Goal: Find specific page/section: Find specific page/section

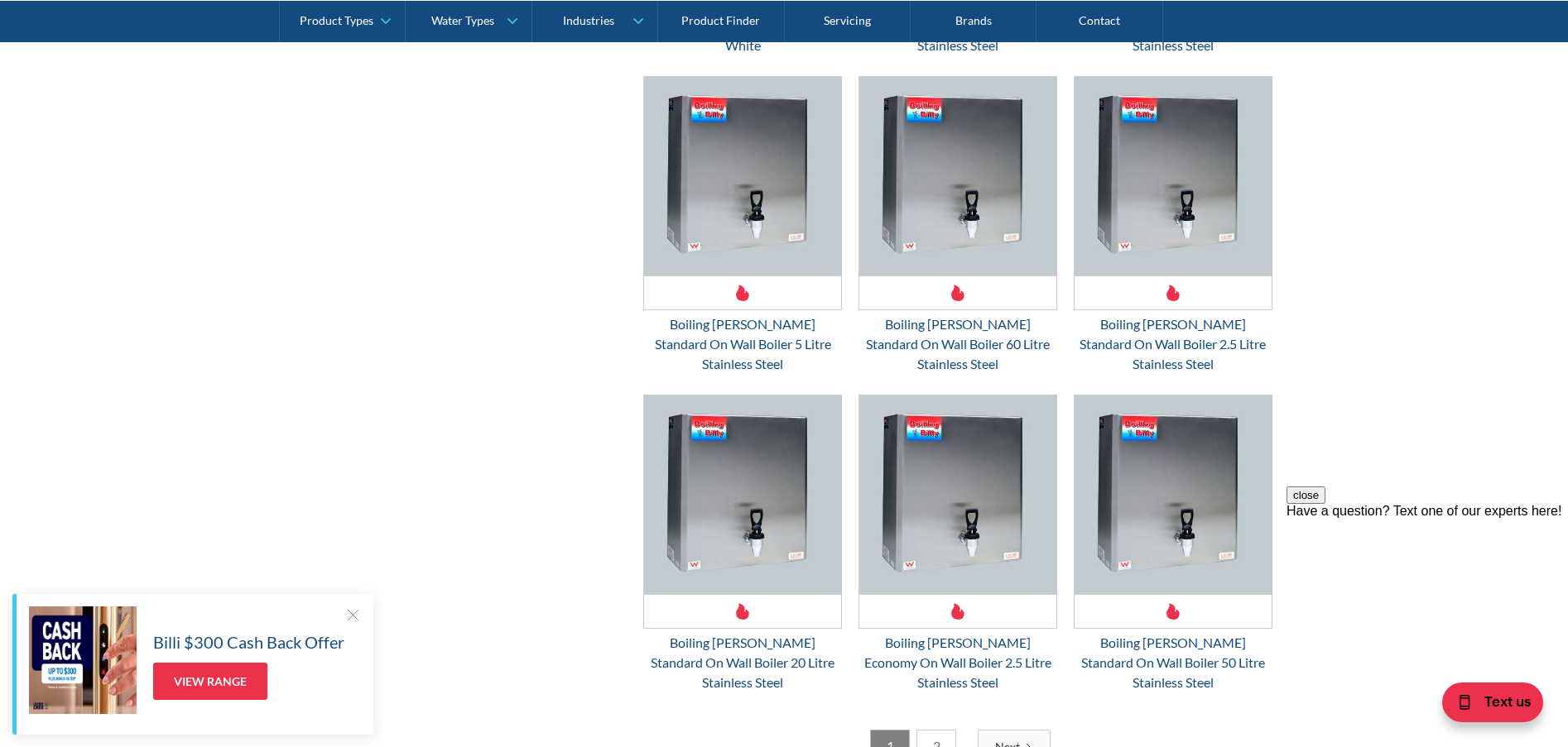
scroll to position [4194, 0]
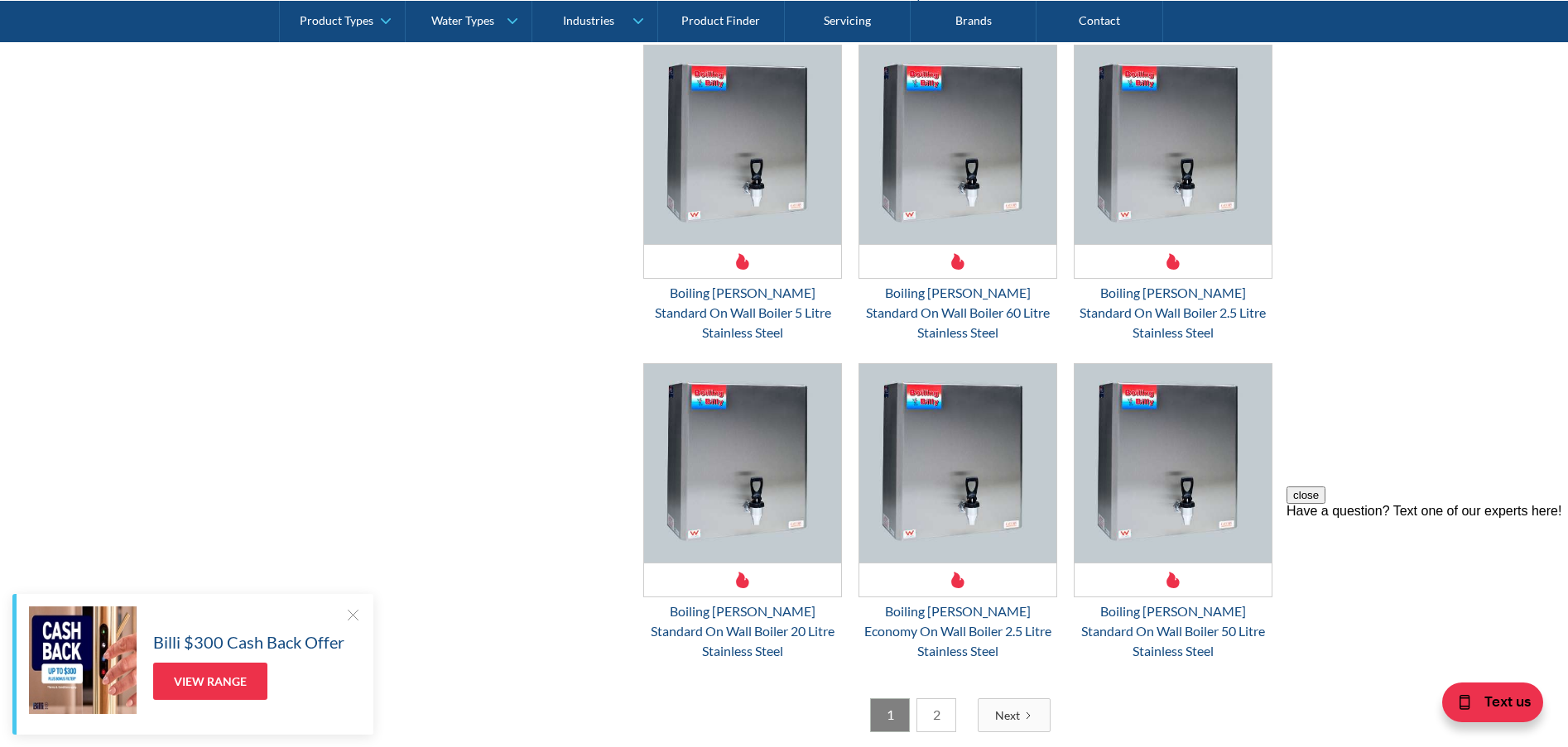
click at [935, 699] on link "2" at bounding box center [937, 716] width 40 height 34
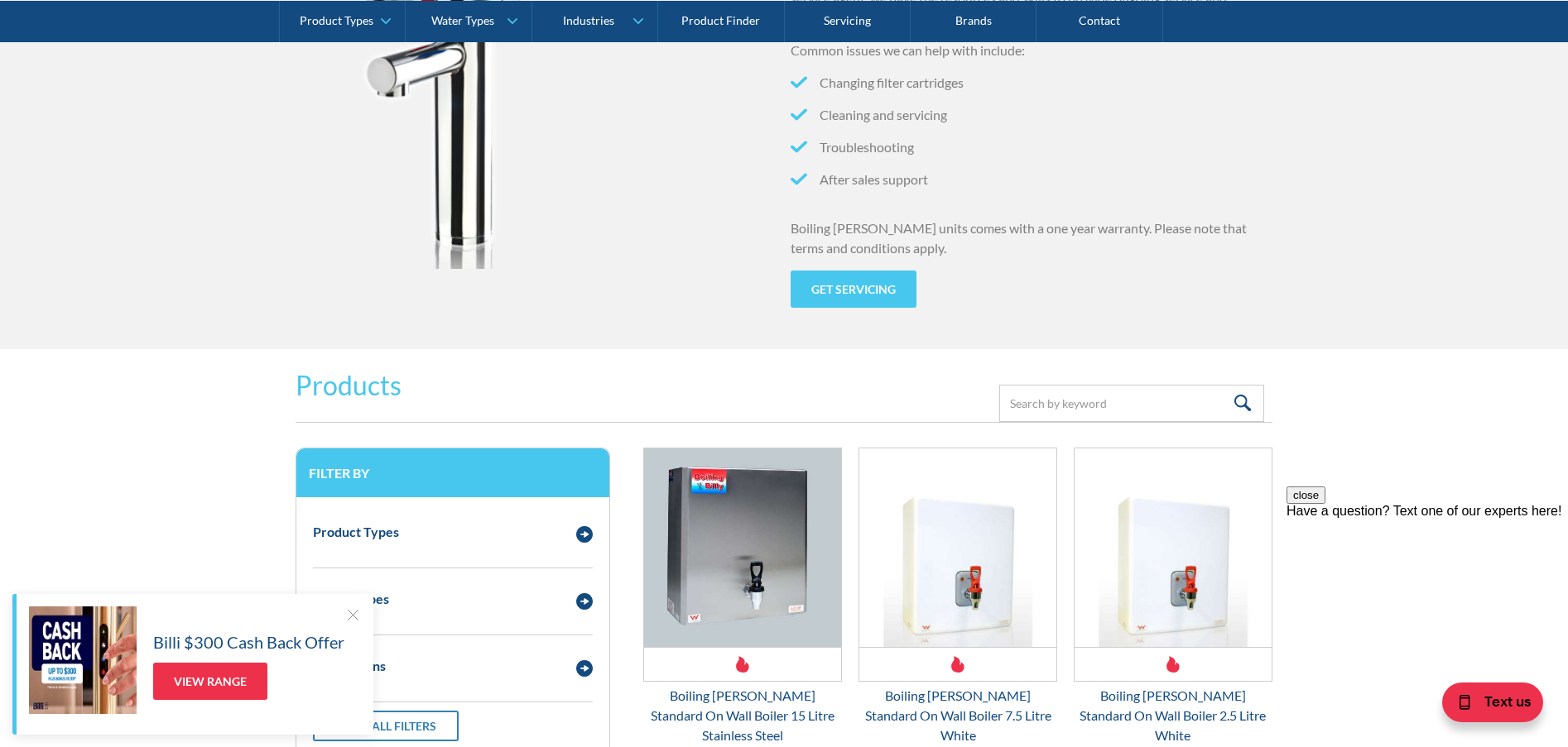
scroll to position [2100, 0]
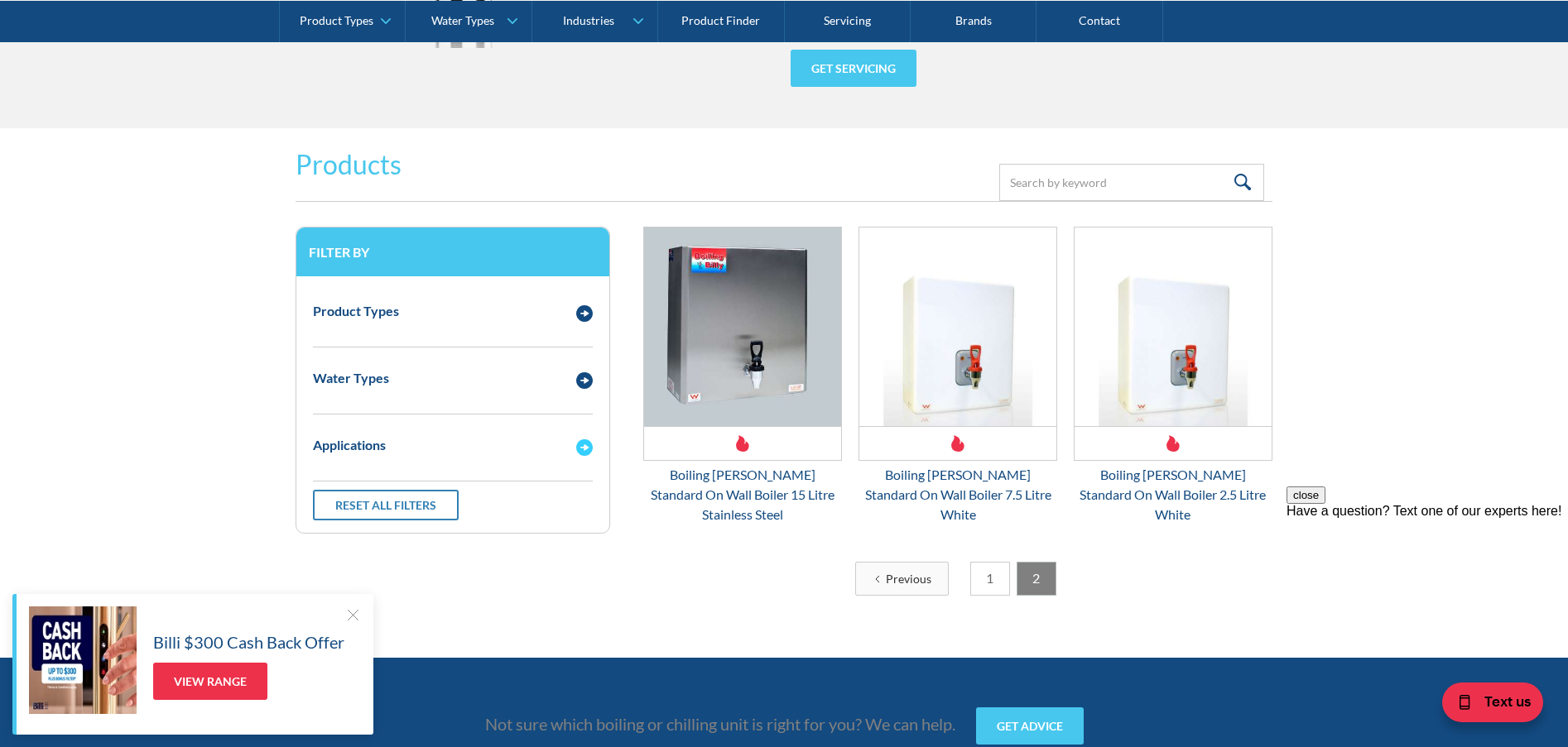
click at [583, 447] on img "Email Form 3" at bounding box center [584, 447] width 17 height 17
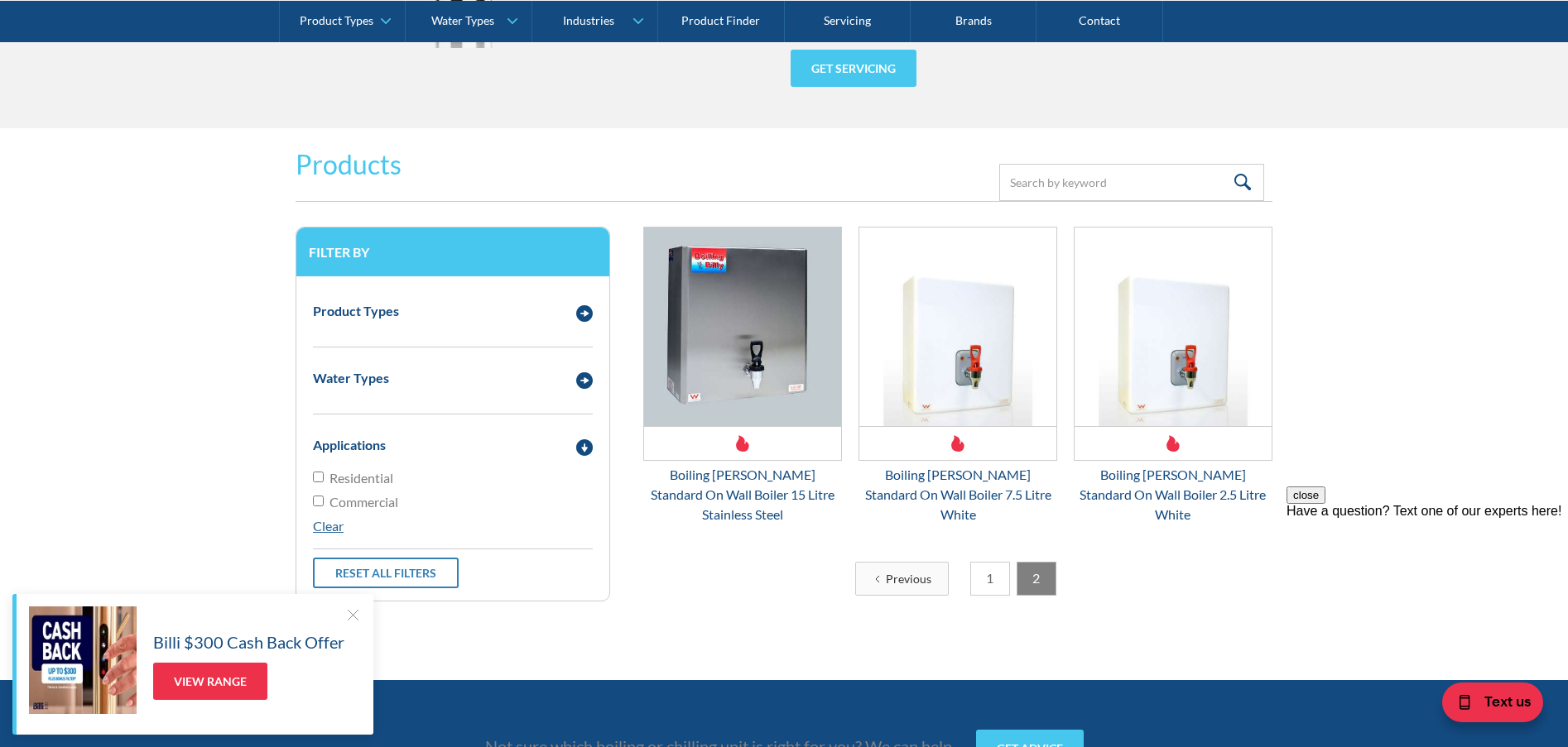
click at [318, 499] on input "Commercial" at bounding box center [319, 501] width 11 height 11
checkbox input "true"
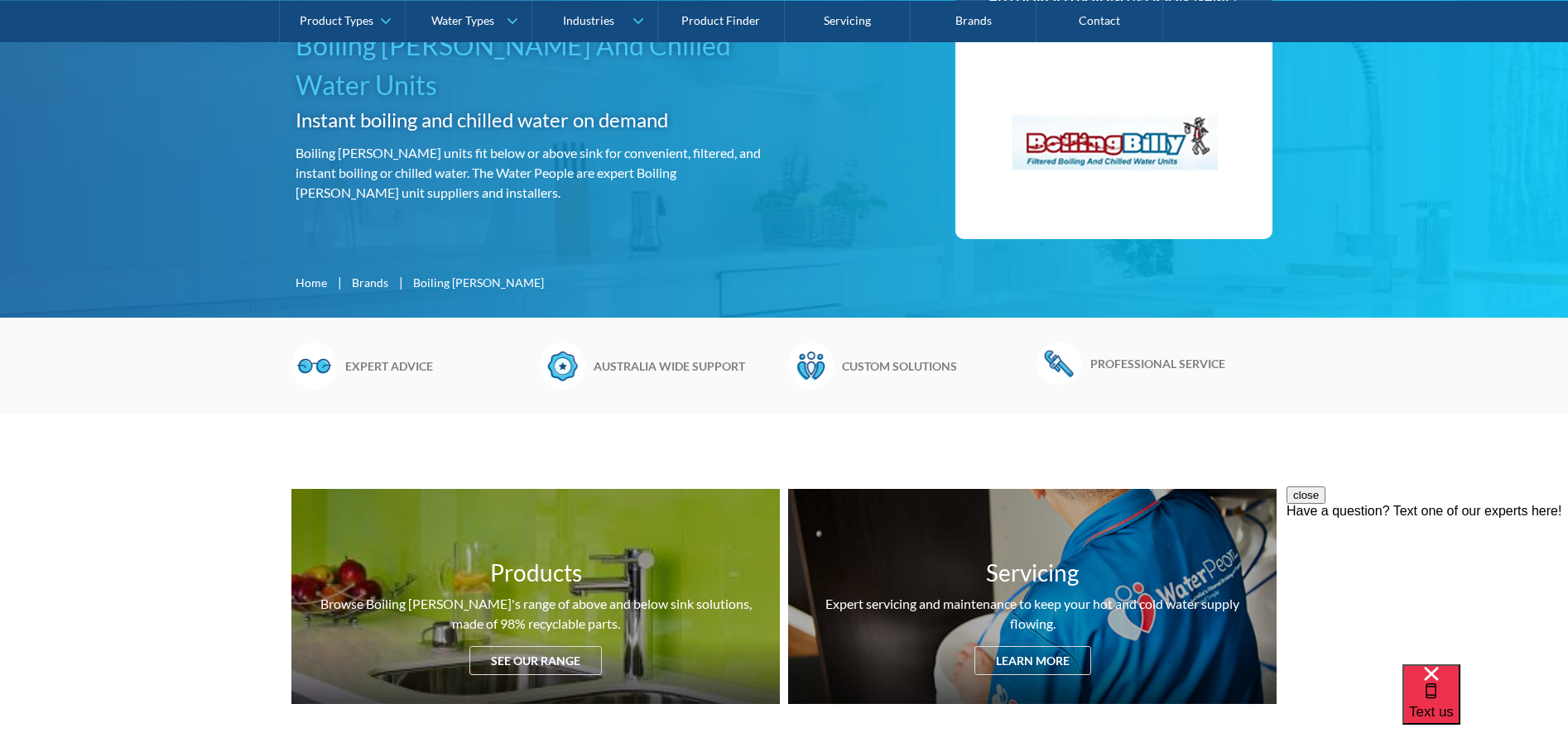
scroll to position [441, 0]
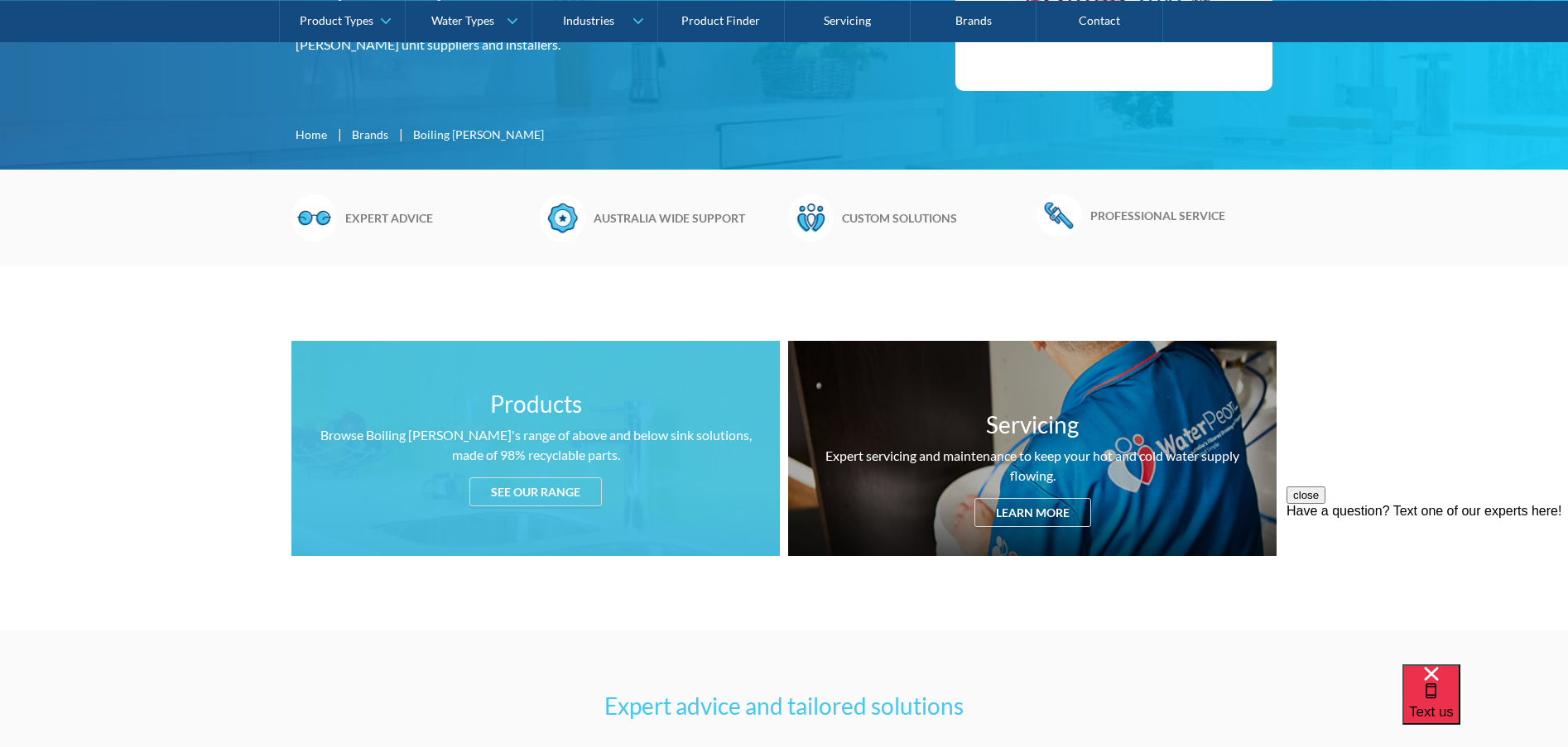
click at [544, 493] on div "See our range" at bounding box center [536, 492] width 132 height 29
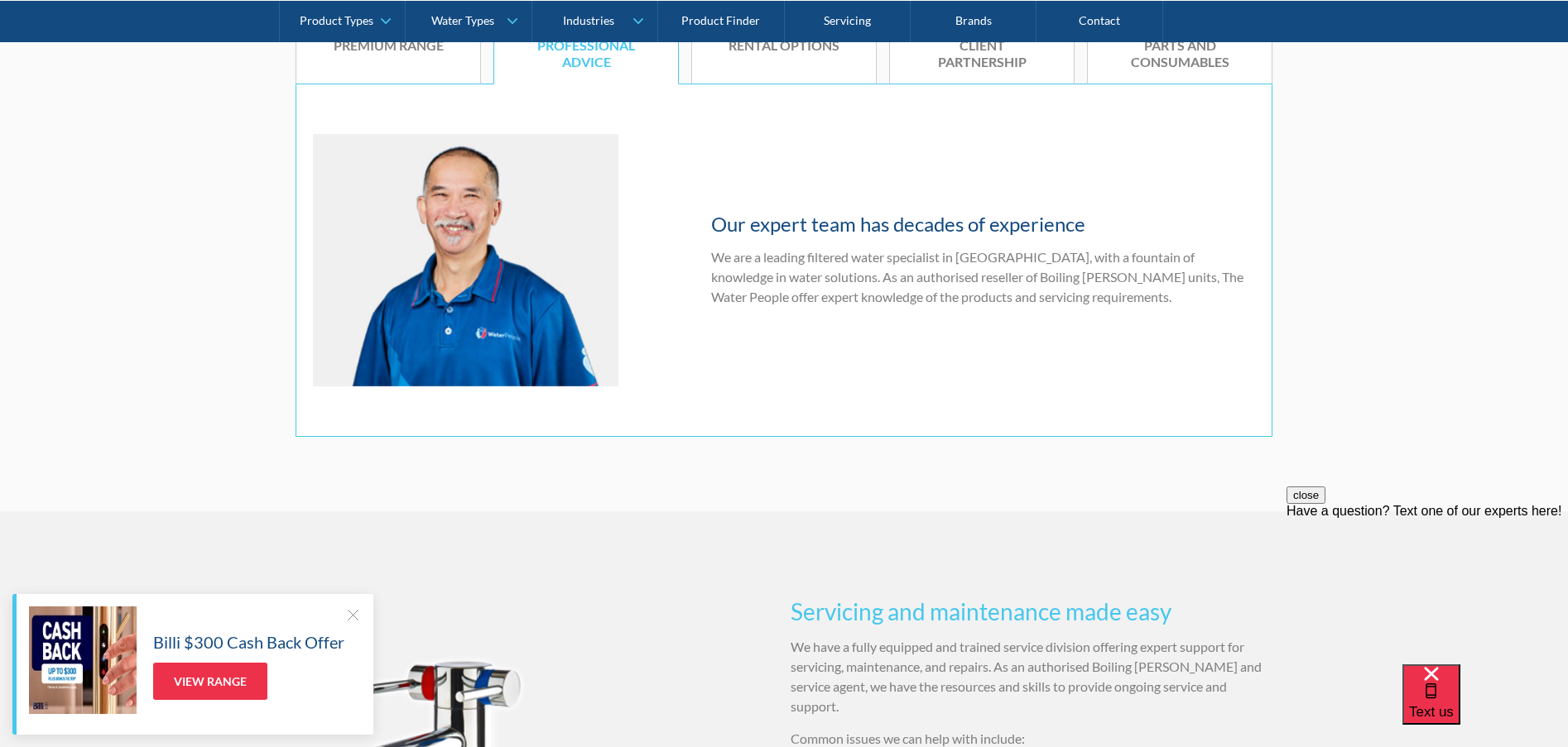
scroll to position [904, 0]
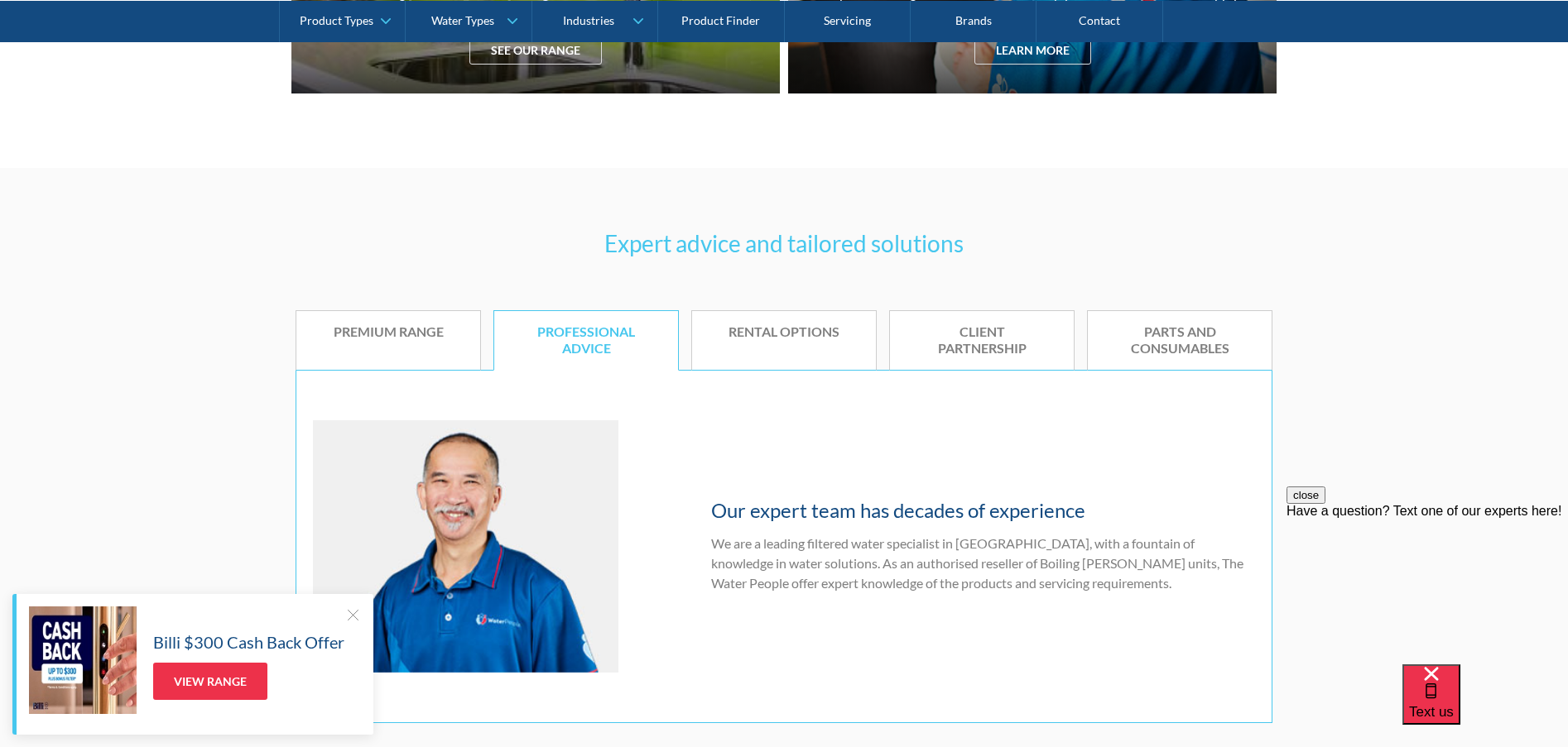
click at [1174, 336] on div "Parts and Consumables" at bounding box center [1180, 341] width 134 height 35
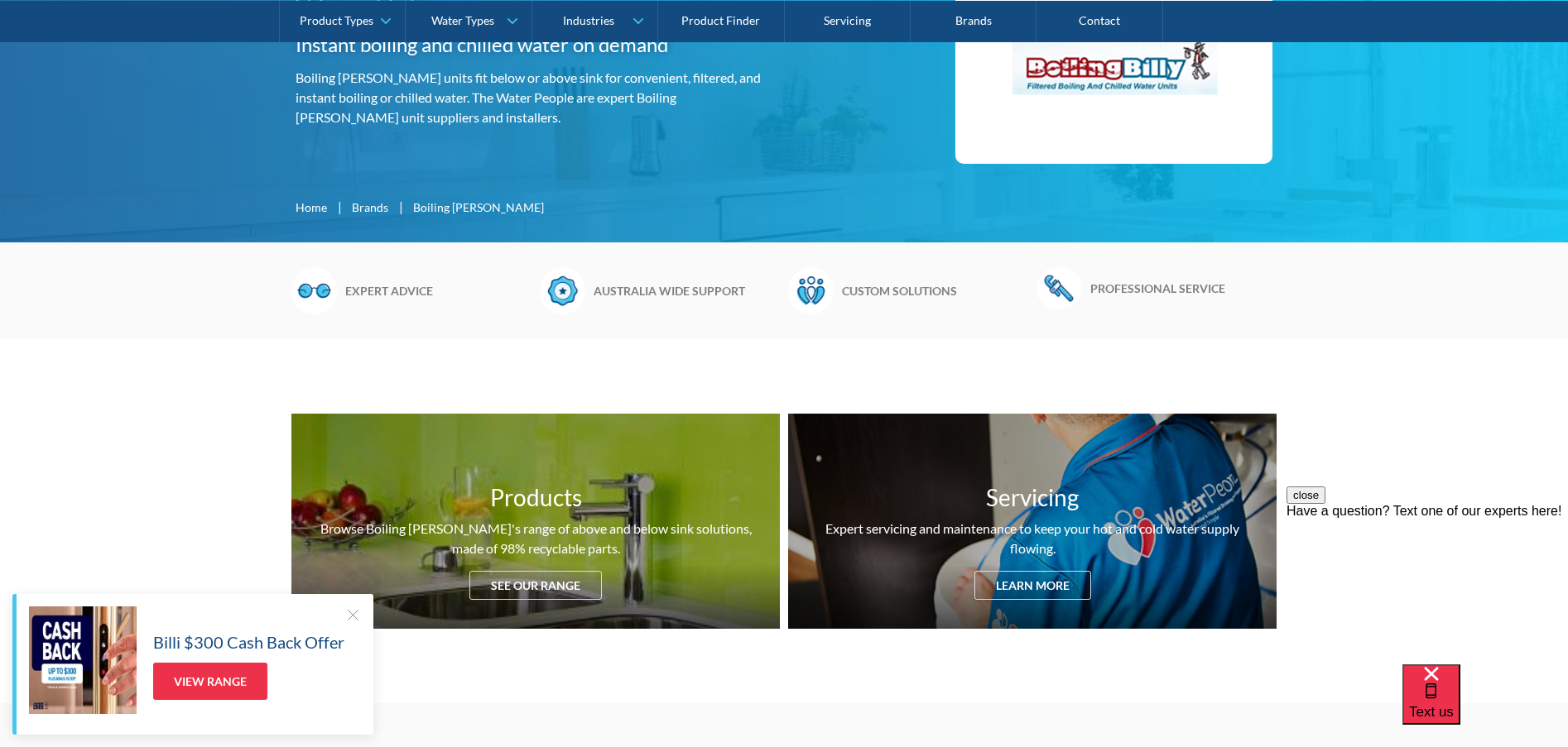
scroll to position [0, 0]
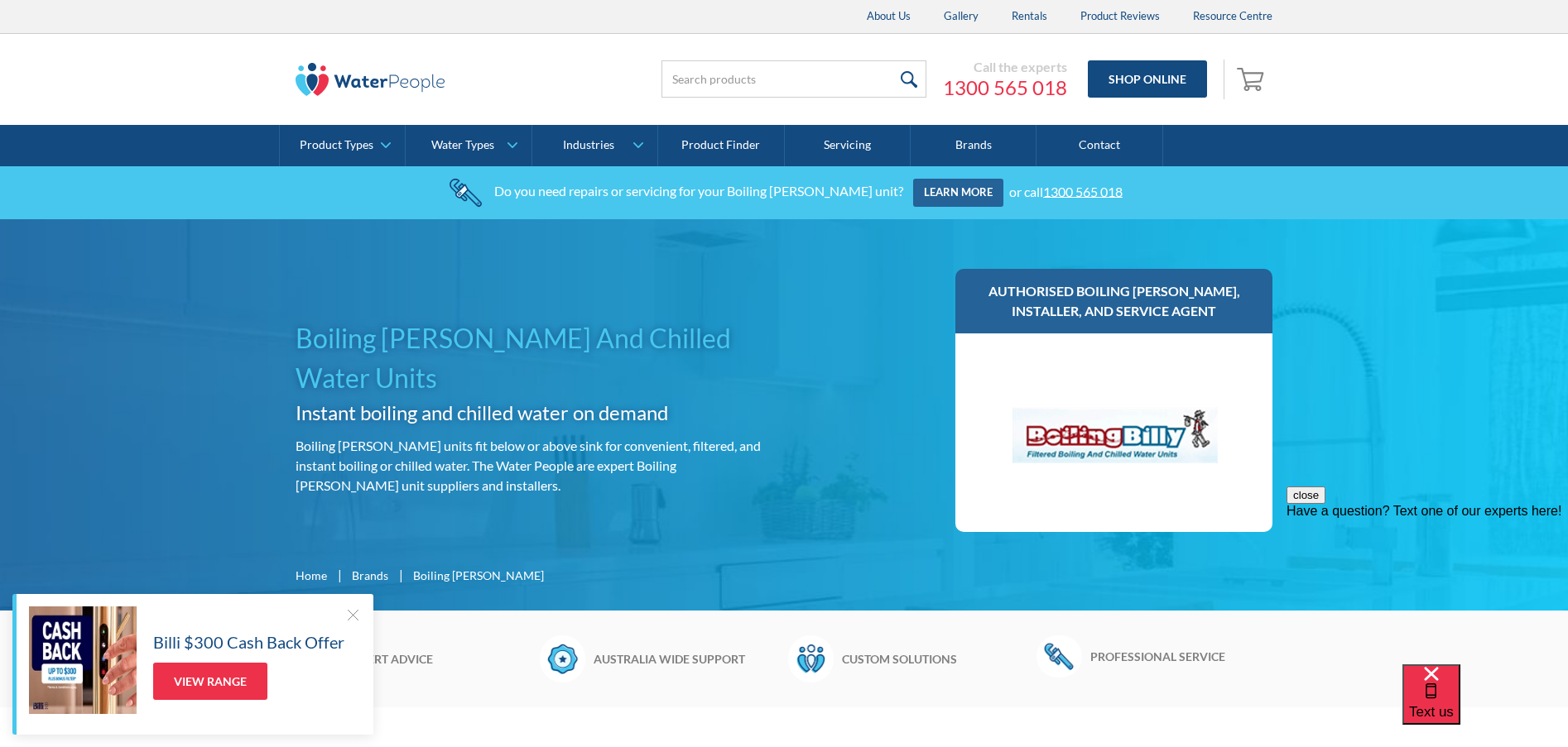
scroll to position [441, 0]
